Goal: Task Accomplishment & Management: Use online tool/utility

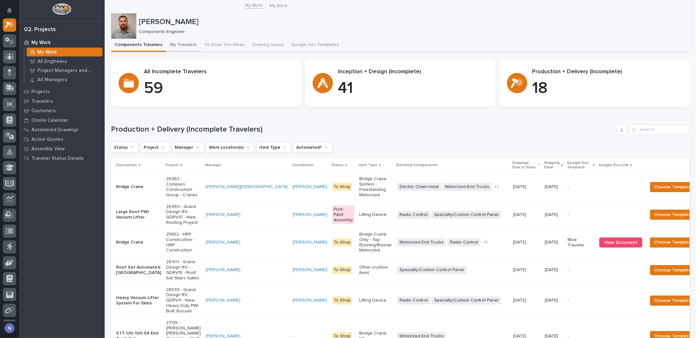
click at [189, 47] on button "My Travelers" at bounding box center [183, 45] width 34 height 13
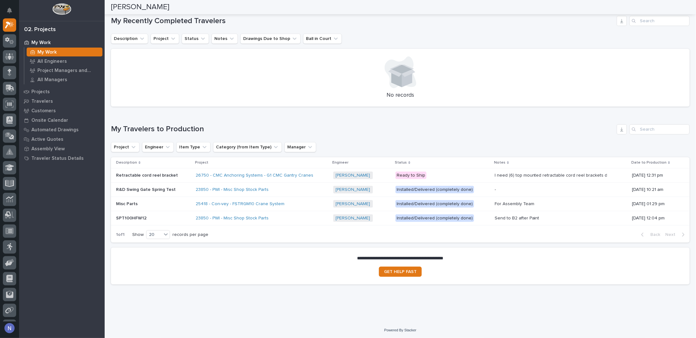
scroll to position [312, 0]
click at [317, 173] on div "26750 - CMC Anchoring Systems - G1 CMC Gantry Cranes" at bounding box center [262, 175] width 132 height 10
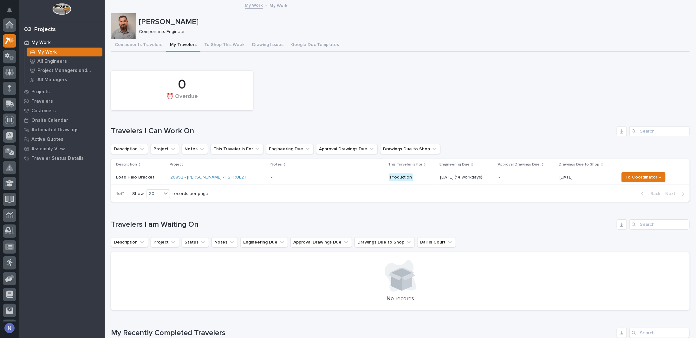
scroll to position [16, 0]
click at [43, 90] on p "Projects" at bounding box center [40, 92] width 18 height 6
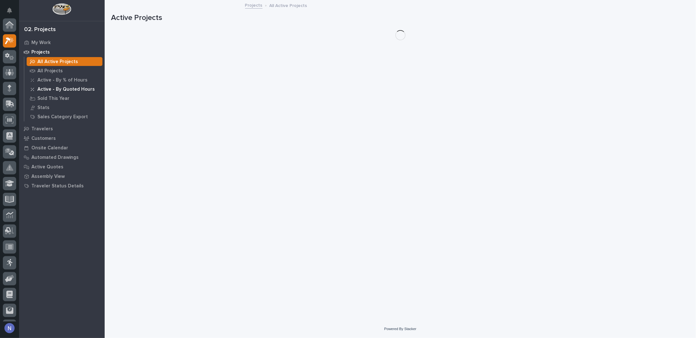
scroll to position [16, 0]
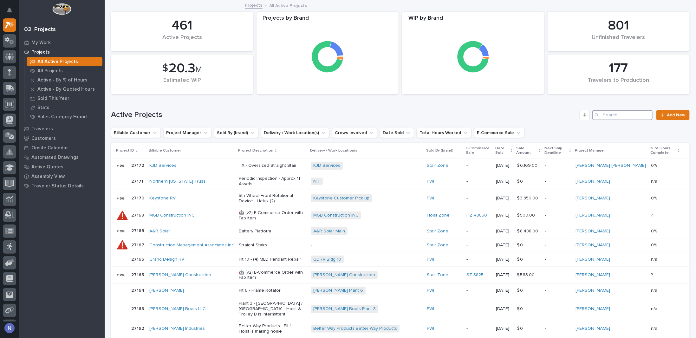
click at [605, 112] on input "Search" at bounding box center [622, 115] width 60 height 10
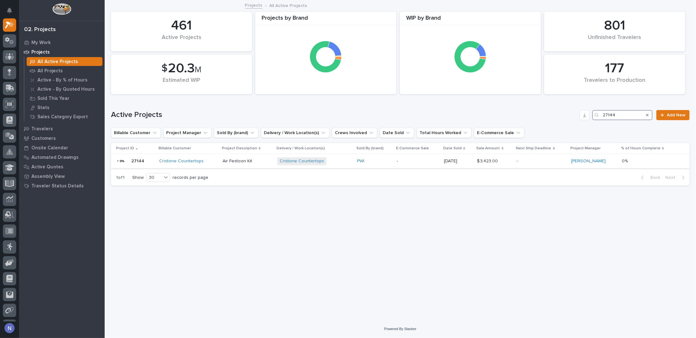
type input "27144"
click at [339, 163] on div "Cristone Countertops + 0" at bounding box center [314, 161] width 75 height 8
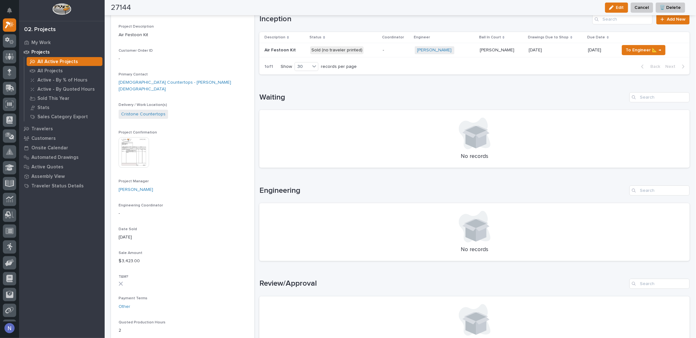
scroll to position [53, 0]
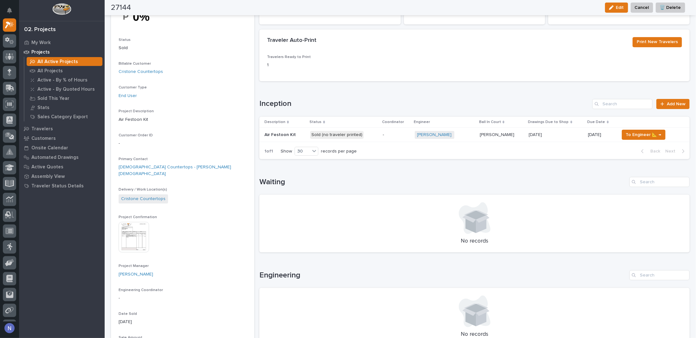
click at [123, 231] on img at bounding box center [134, 237] width 30 height 30
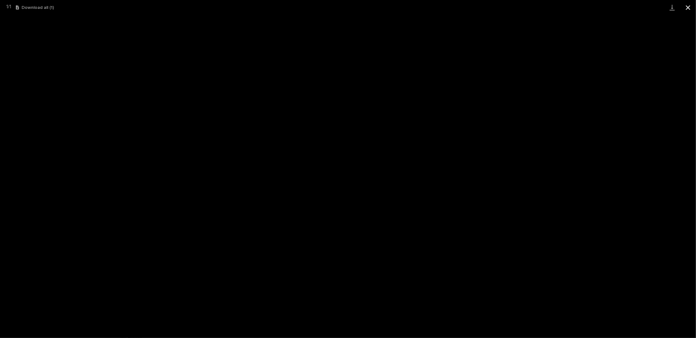
click at [690, 10] on button "Close gallery" at bounding box center [688, 7] width 16 height 15
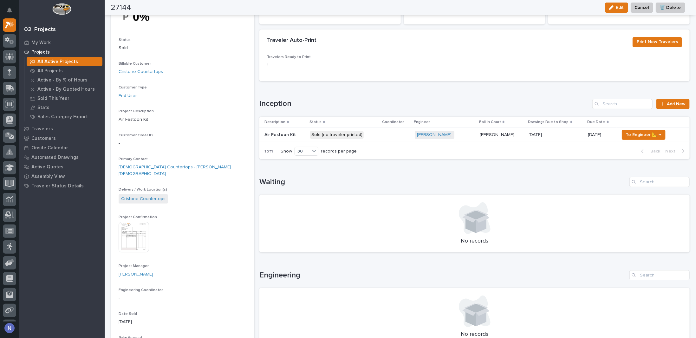
click at [390, 137] on div "-" at bounding box center [395, 135] width 27 height 10
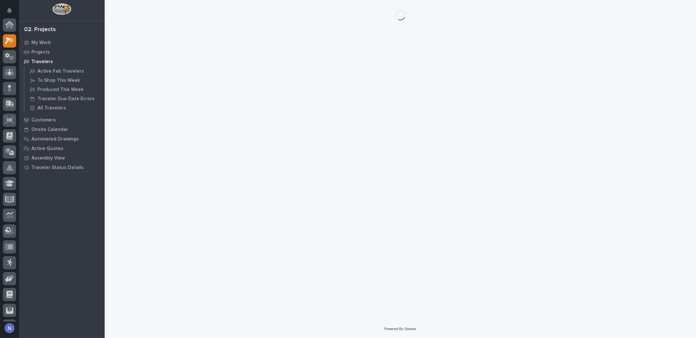
scroll to position [16, 0]
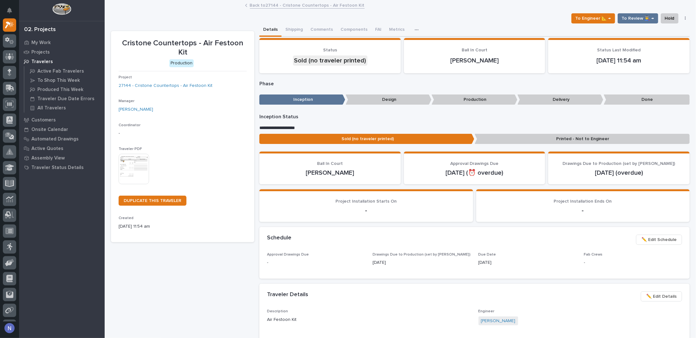
click at [283, 6] on link "Back to 27144 - Cristone Countertops - Air Festoon Kit" at bounding box center [307, 4] width 115 height 7
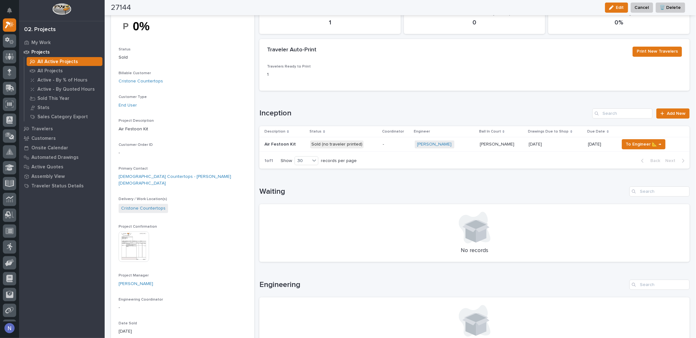
scroll to position [42, 0]
click at [372, 141] on p "Sold (no traveler printed)" at bounding box center [343, 145] width 67 height 8
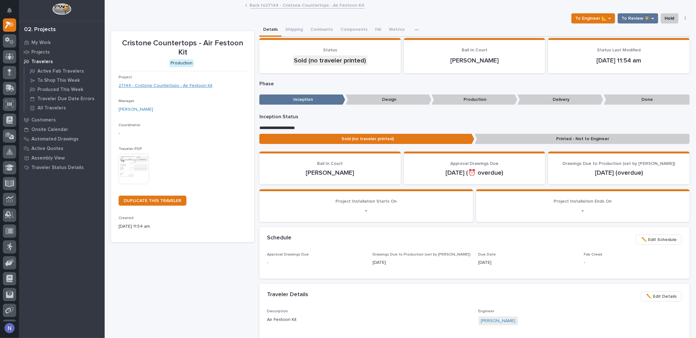
click at [179, 86] on link "27144 - Cristone Countertops - Air Festoon Kit" at bounding box center [166, 85] width 94 height 7
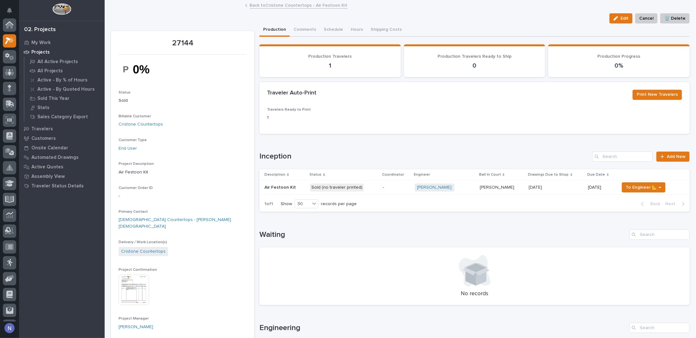
scroll to position [16, 0]
click at [147, 290] on img at bounding box center [134, 289] width 30 height 30
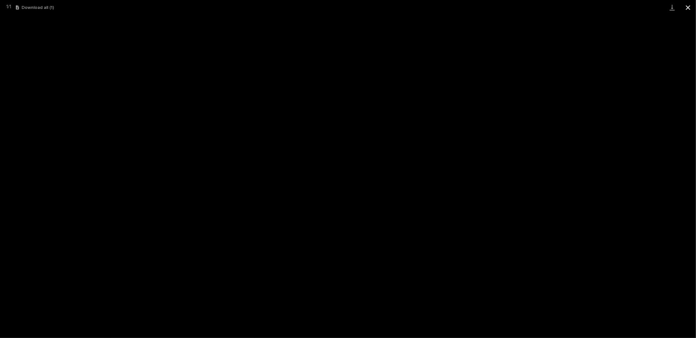
click at [681, 4] on button "Close gallery" at bounding box center [688, 7] width 16 height 15
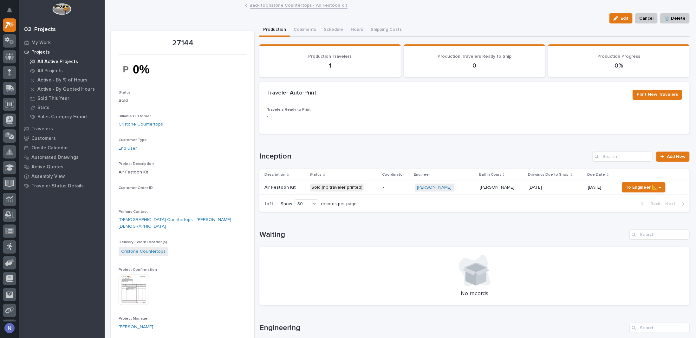
click at [43, 59] on p "All Active Projects" at bounding box center [57, 62] width 41 height 6
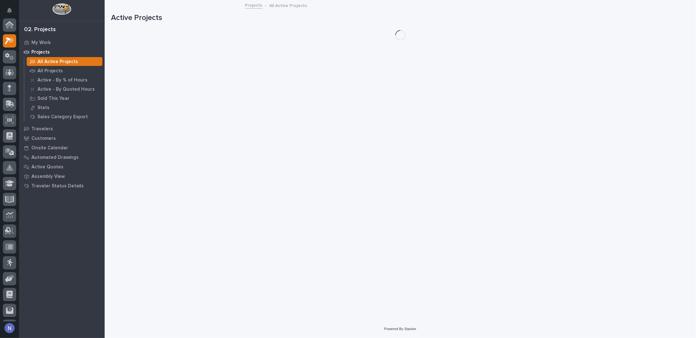
scroll to position [16, 0]
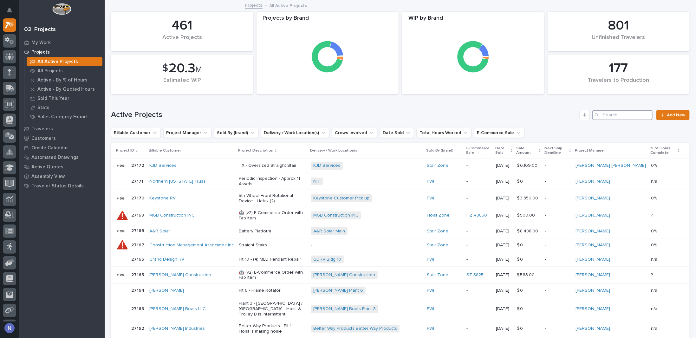
click at [606, 116] on input "Search" at bounding box center [622, 115] width 60 height 10
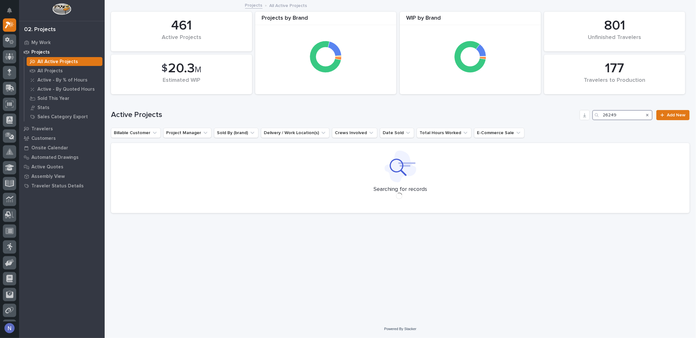
type input "26249"
click at [50, 72] on p "All Projects" at bounding box center [49, 71] width 25 height 6
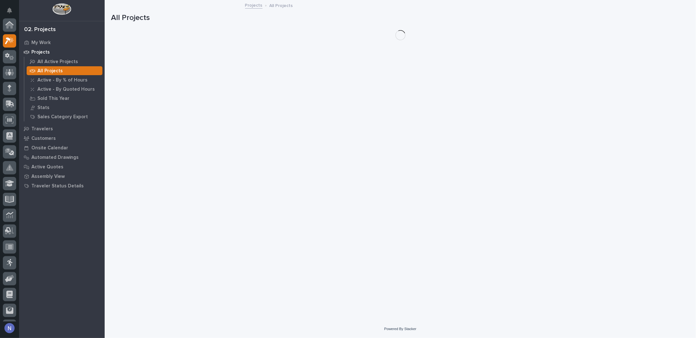
scroll to position [16, 0]
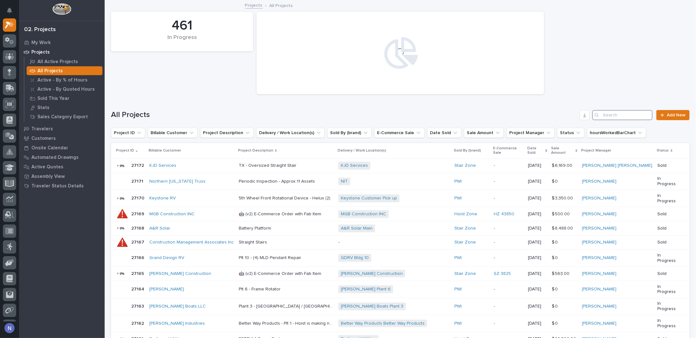
click at [618, 117] on input "Search" at bounding box center [622, 115] width 60 height 10
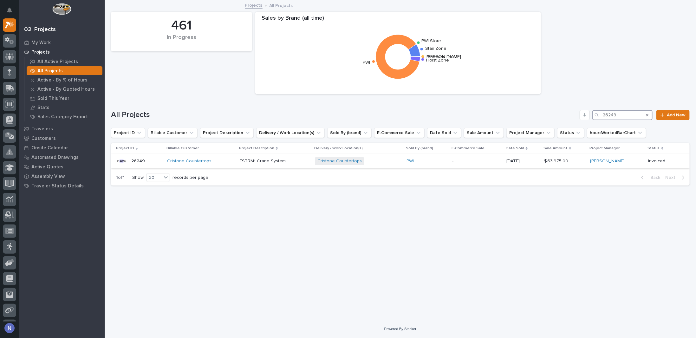
type input "26249"
click at [295, 163] on p at bounding box center [275, 160] width 70 height 5
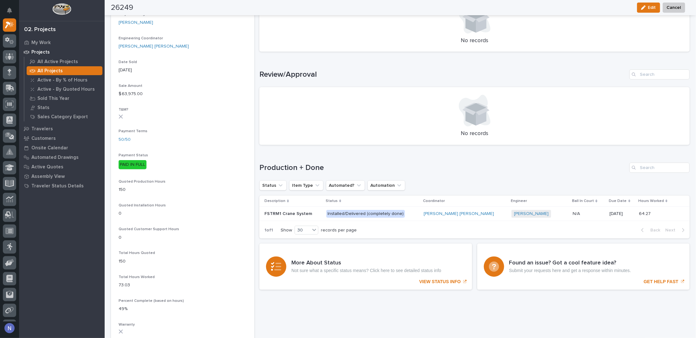
scroll to position [306, 0]
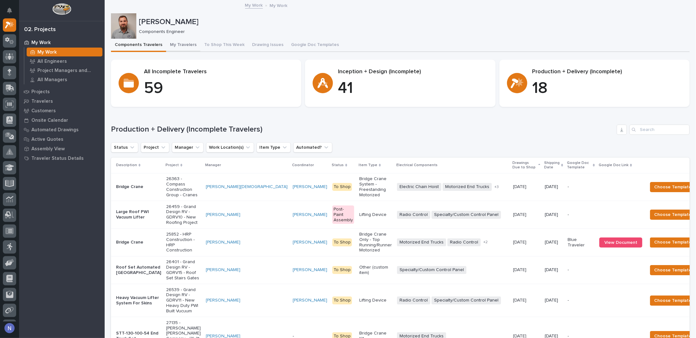
click at [183, 41] on button "My Travelers" at bounding box center [183, 45] width 34 height 13
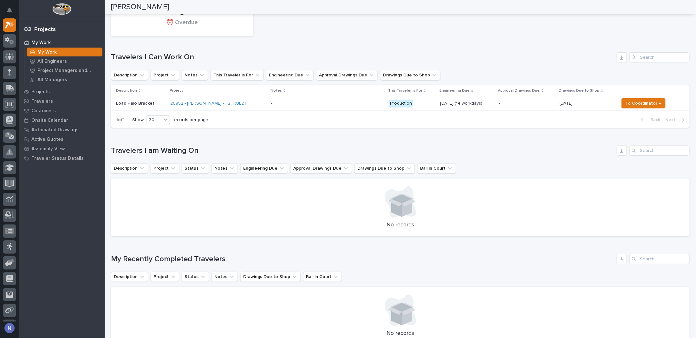
scroll to position [21, 0]
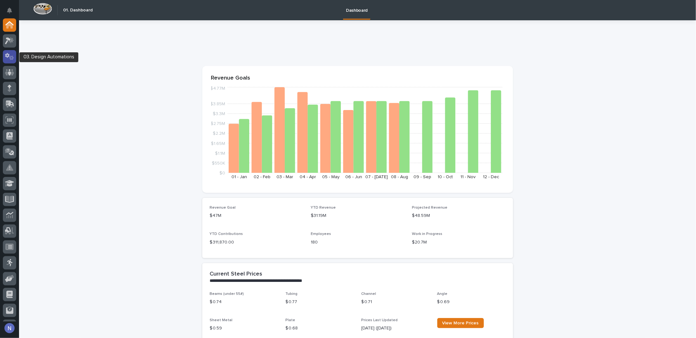
click at [10, 54] on icon at bounding box center [9, 56] width 9 height 7
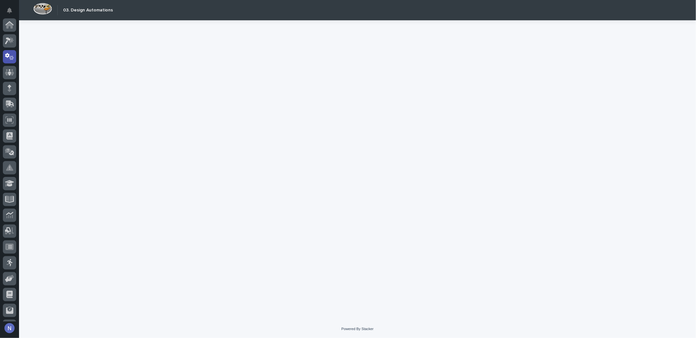
scroll to position [32, 0]
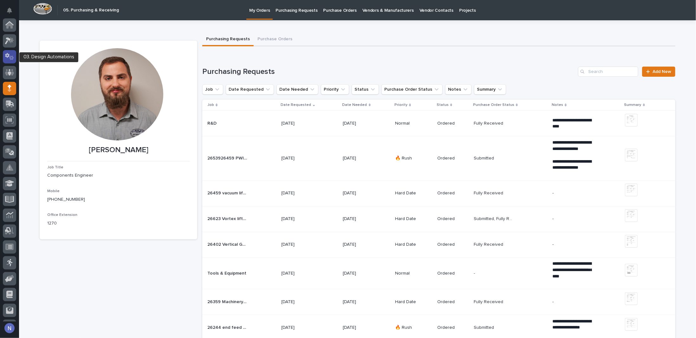
click at [8, 54] on icon at bounding box center [7, 55] width 4 height 5
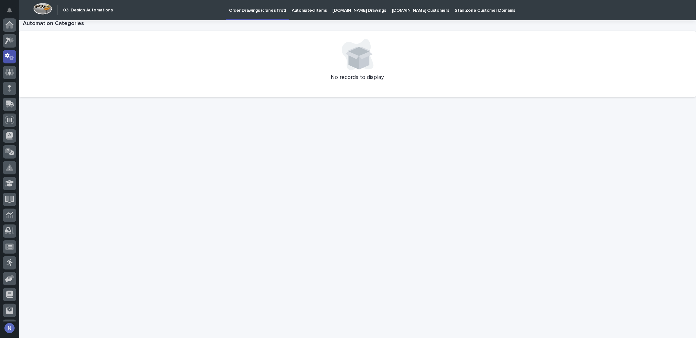
scroll to position [32, 0]
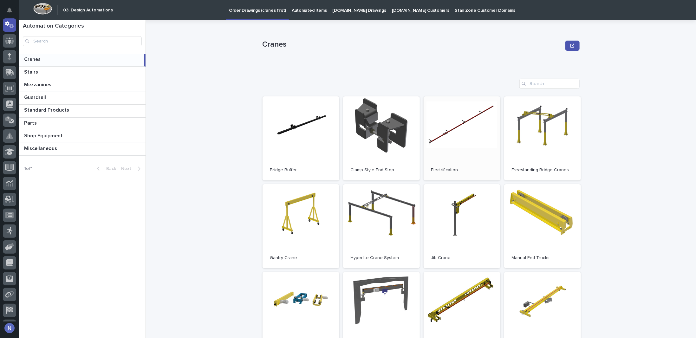
click at [460, 128] on link "Open" at bounding box center [461, 138] width 77 height 84
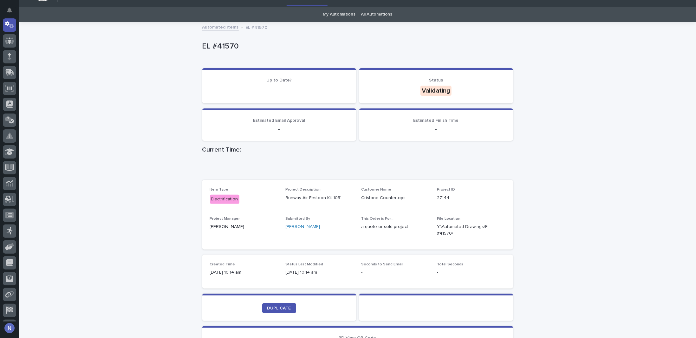
scroll to position [63, 0]
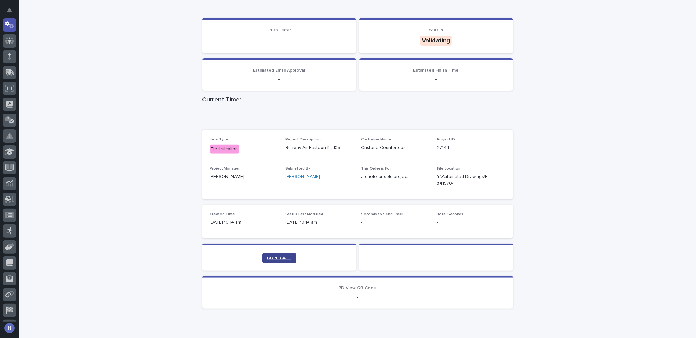
click at [278, 256] on span "DUPLICATE" at bounding box center [279, 258] width 24 height 4
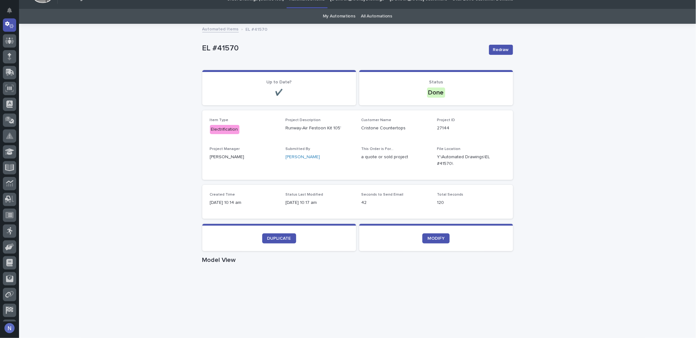
scroll to position [0, 0]
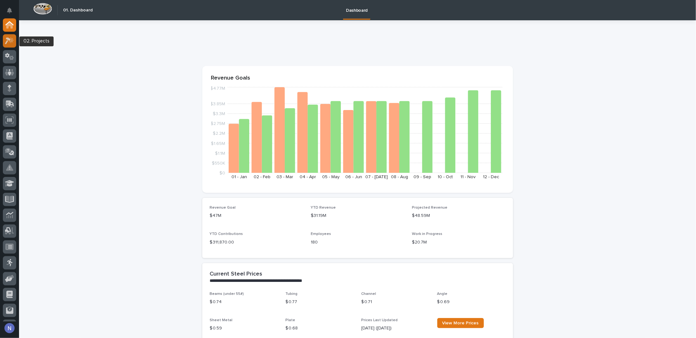
click at [9, 44] on icon at bounding box center [9, 40] width 9 height 7
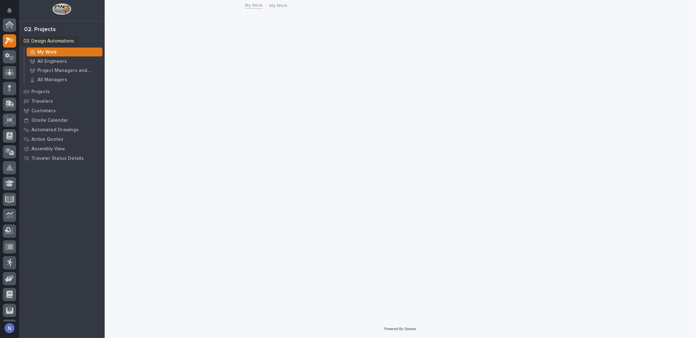
scroll to position [16, 0]
click at [54, 91] on div "Projects" at bounding box center [62, 91] width 82 height 9
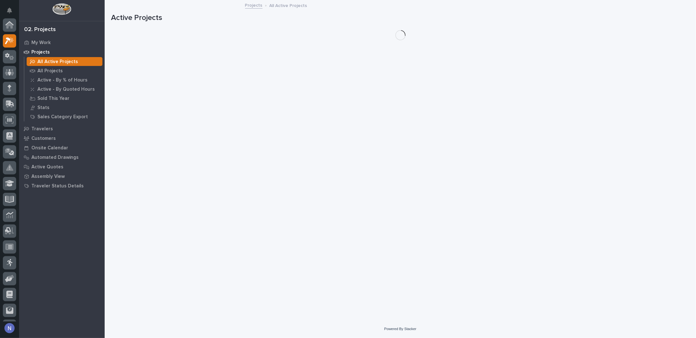
scroll to position [16, 0]
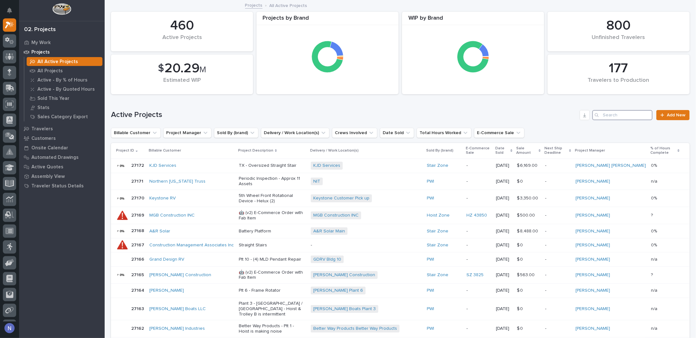
click at [636, 115] on input "Search" at bounding box center [622, 115] width 60 height 10
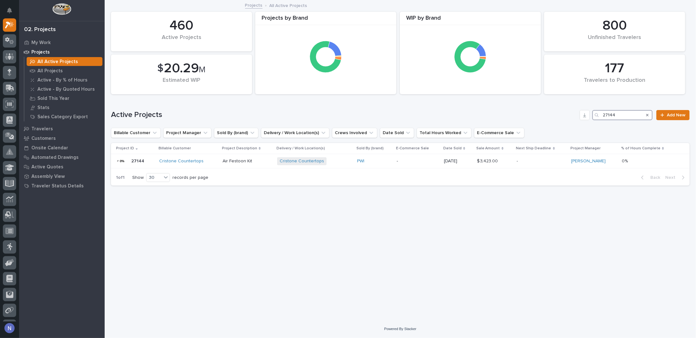
type input "27144"
click at [540, 168] on div "Project ID Billable Customer Project Description Delivery / Work Location(s) So…" at bounding box center [400, 156] width 578 height 27
click at [541, 163] on p "-" at bounding box center [540, 160] width 49 height 5
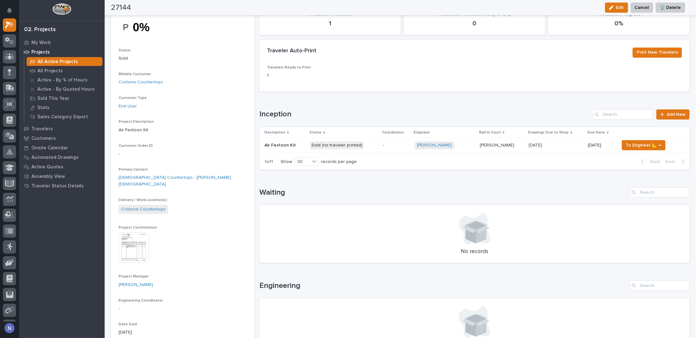
scroll to position [63, 0]
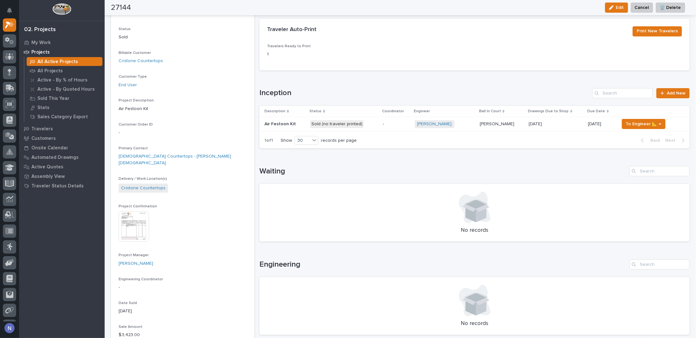
click at [401, 125] on p "-" at bounding box center [395, 123] width 27 height 5
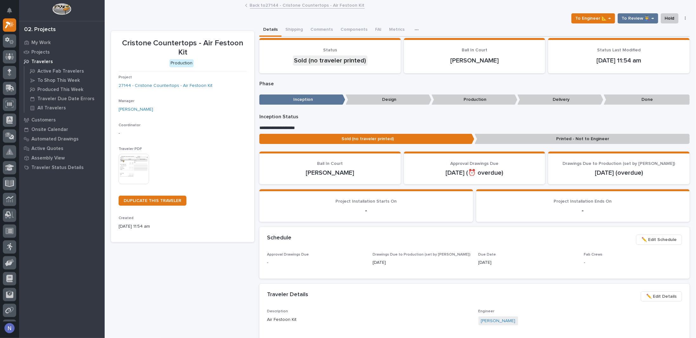
click at [681, 17] on button "button" at bounding box center [685, 18] width 9 height 4
click at [497, 24] on div "Details Shipping Comments Components FAI Metrics Schedule" at bounding box center [474, 29] width 430 height 13
click at [414, 30] on icon "button" at bounding box center [416, 30] width 4 height 4
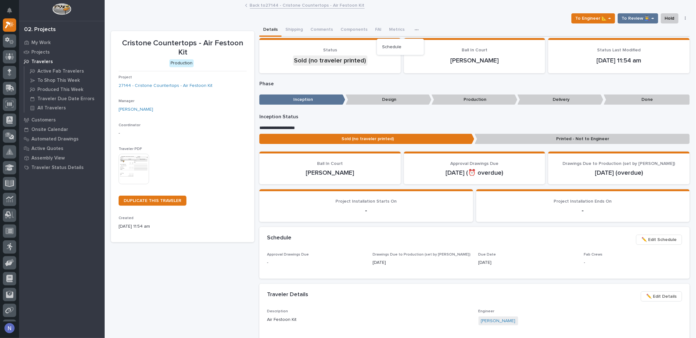
click at [414, 30] on icon "button" at bounding box center [416, 30] width 4 height 4
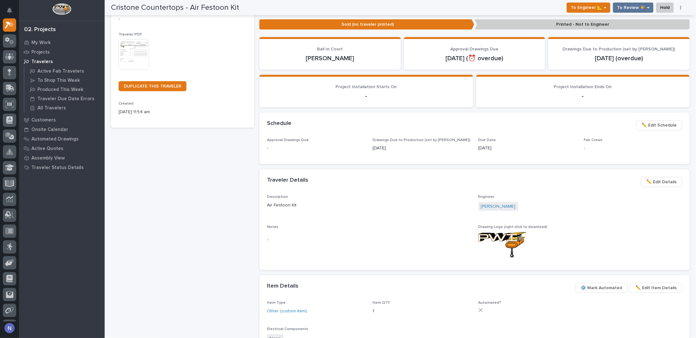
scroll to position [116, 0]
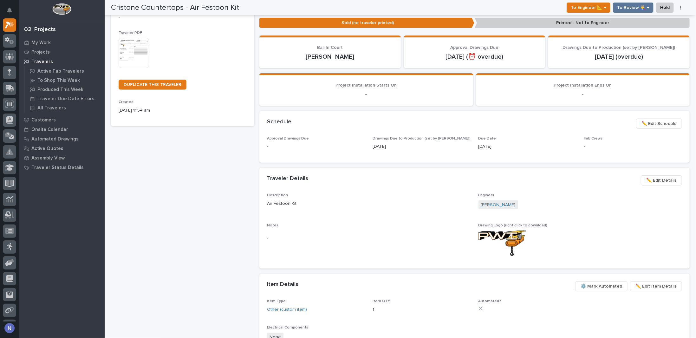
click at [601, 289] on span "⚙️ Mark Automated" at bounding box center [601, 286] width 42 height 8
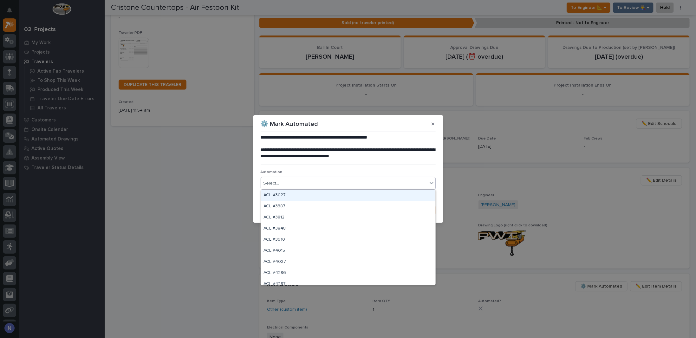
click at [361, 184] on div "Select..." at bounding box center [344, 183] width 166 height 10
type input "*"
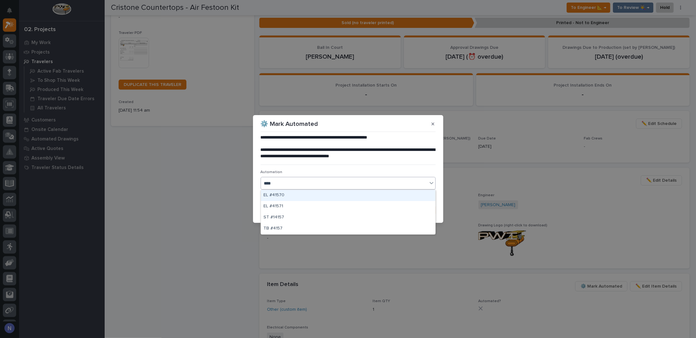
type input "*****"
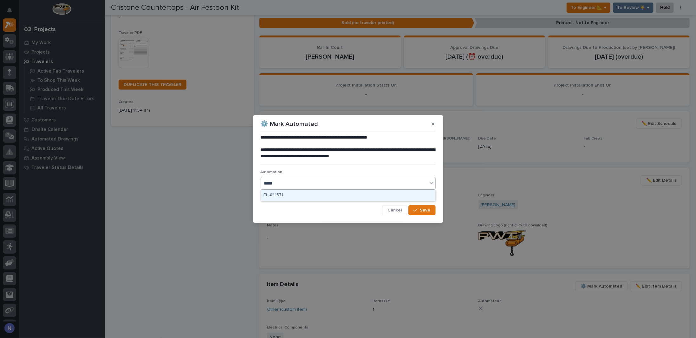
click at [301, 198] on div "EL #41571" at bounding box center [348, 195] width 174 height 11
type input "*****"
click at [294, 193] on div "EL #41570" at bounding box center [348, 195] width 174 height 11
click at [424, 206] on button "Save" at bounding box center [421, 210] width 27 height 10
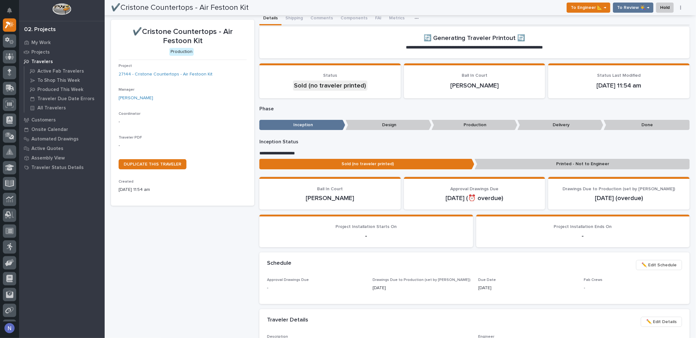
scroll to position [0, 0]
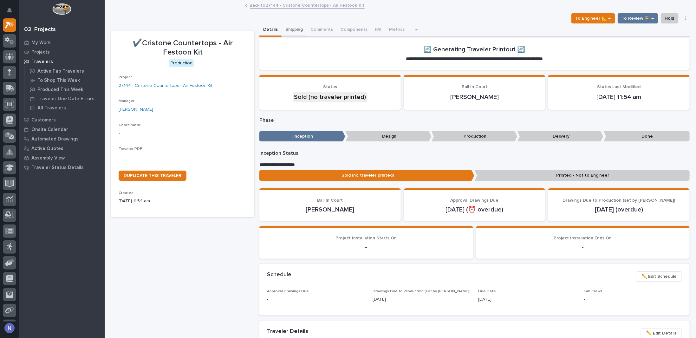
click at [285, 29] on button "Shipping" at bounding box center [293, 29] width 25 height 13
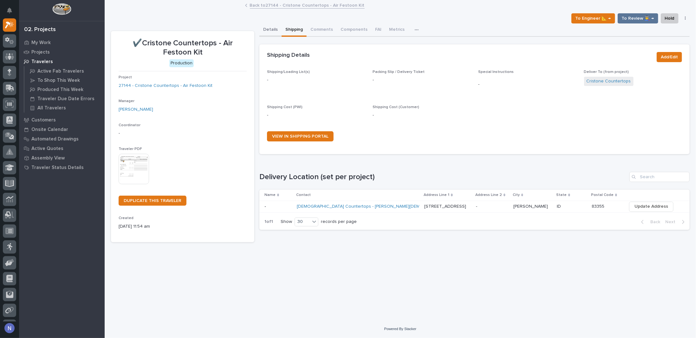
click at [273, 33] on button "Details" at bounding box center [270, 29] width 22 height 13
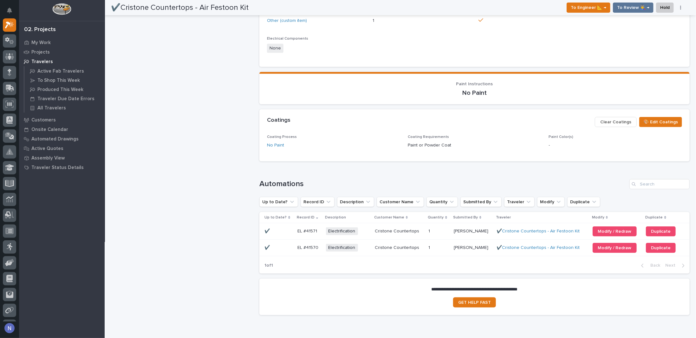
scroll to position [404, 0]
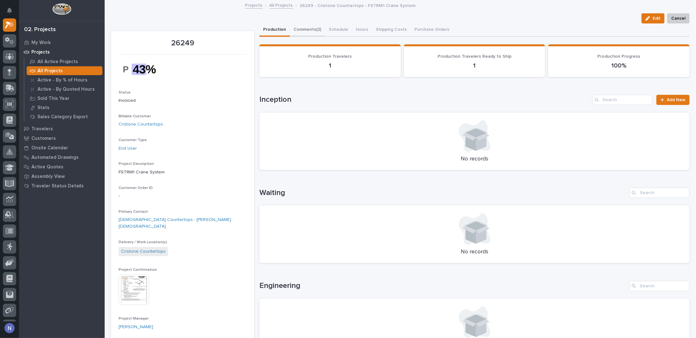
click at [299, 30] on button "Comments (2)" at bounding box center [307, 29] width 35 height 13
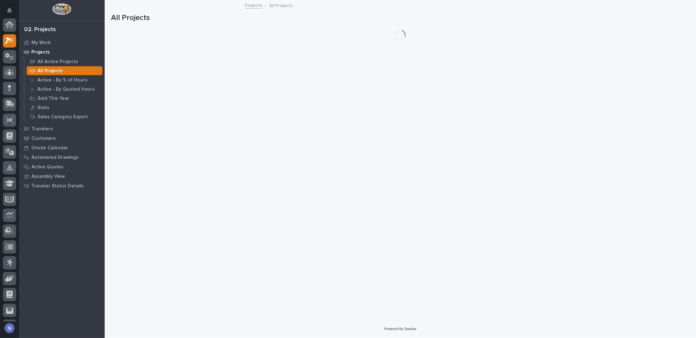
scroll to position [16, 0]
